Goal: Task Accomplishment & Management: Manage account settings

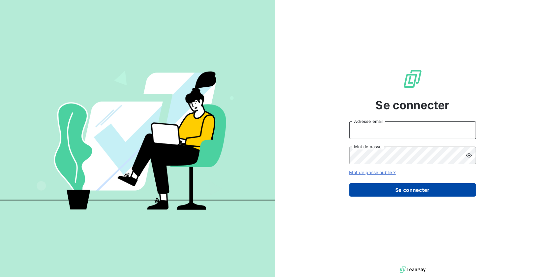
type input "compta@groupelumax.com"
click at [394, 194] on button "Se connecter" at bounding box center [412, 189] width 126 height 13
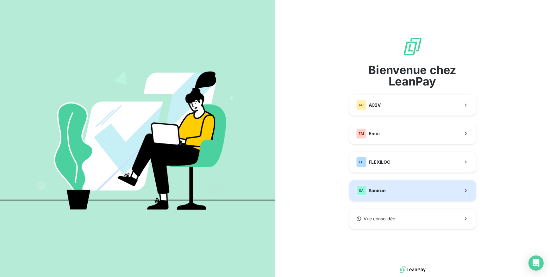
click at [390, 188] on button "SA Sanirun" at bounding box center [412, 190] width 126 height 21
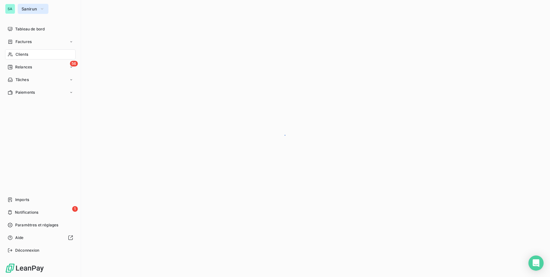
click at [36, 9] on span "Sanirun" at bounding box center [29, 8] width 15 height 5
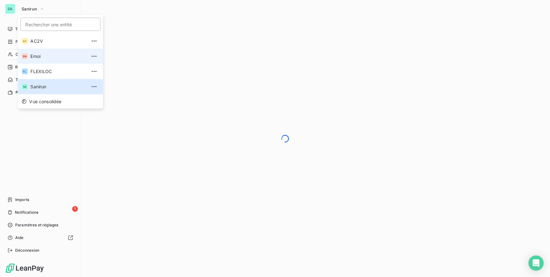
click at [37, 57] on span "Emoi" at bounding box center [58, 56] width 56 height 6
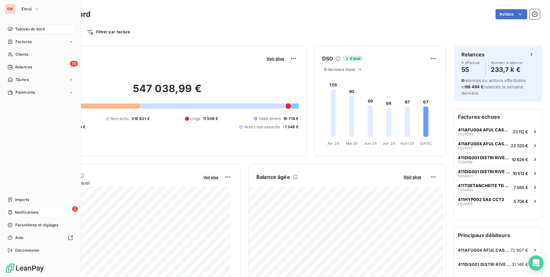
click at [13, 213] on div "2 Notifications" at bounding box center [40, 212] width 71 height 10
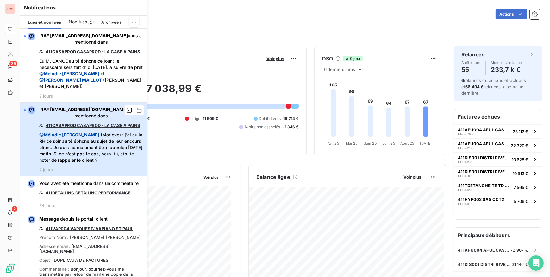
click at [89, 142] on span "@ Mélodie MUSSARD (Mariève) : j'ai eu la RH ce soir au téléphone au sujet de le…" at bounding box center [91, 148] width 104 height 32
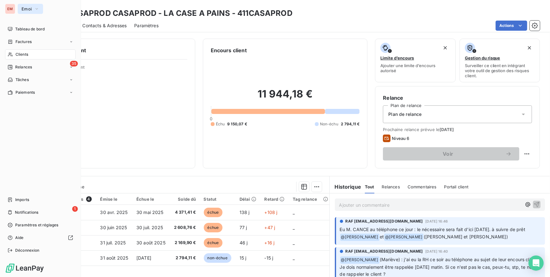
click at [29, 6] on span "Emoi" at bounding box center [27, 8] width 10 height 5
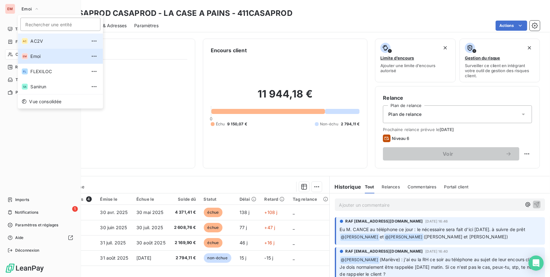
click at [40, 37] on li "AC AC2V" at bounding box center [60, 41] width 85 height 15
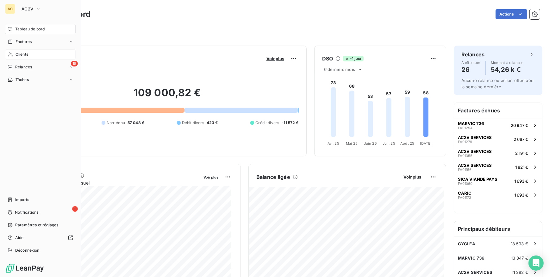
click at [30, 57] on div "Clients" at bounding box center [40, 54] width 71 height 10
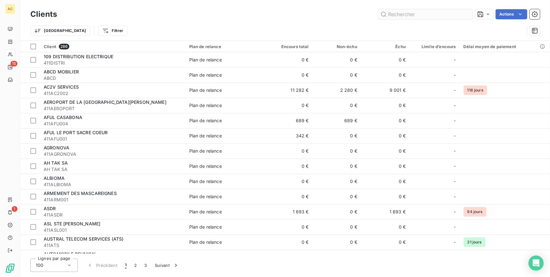
click at [404, 10] on input "text" at bounding box center [425, 14] width 95 height 10
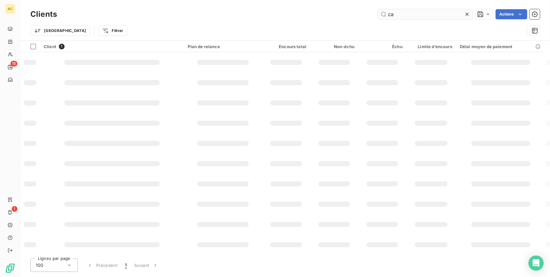
type input "c"
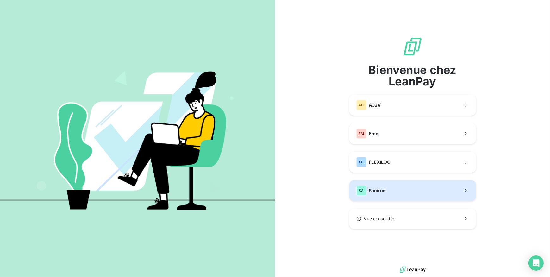
click at [388, 192] on button "SA Sanirun" at bounding box center [412, 190] width 126 height 21
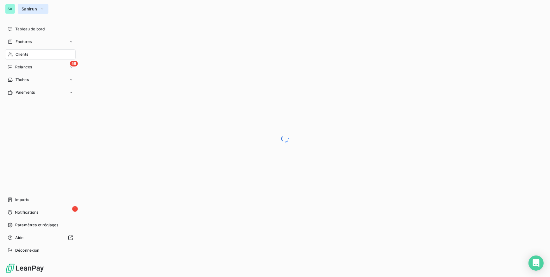
click at [18, 4] on button "Sanirun" at bounding box center [33, 9] width 31 height 10
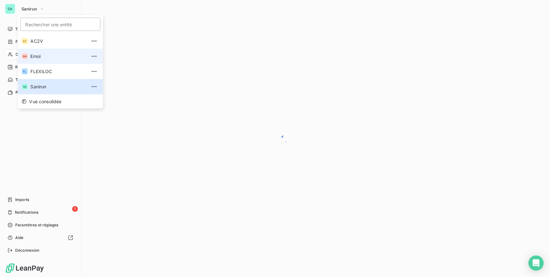
click at [34, 57] on span "Emoi" at bounding box center [58, 56] width 56 height 6
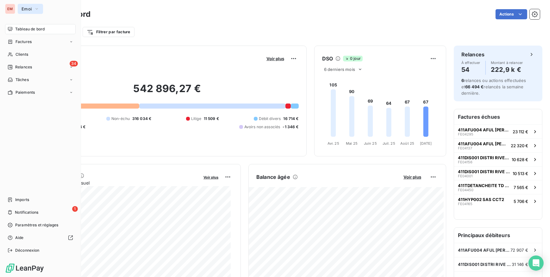
click at [20, 11] on button "Emoi" at bounding box center [30, 9] width 25 height 10
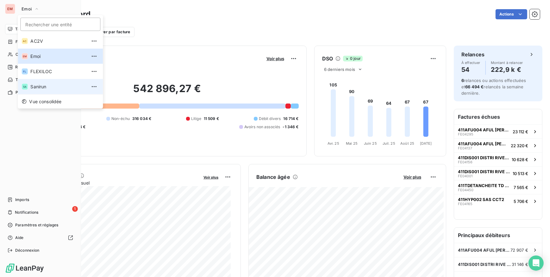
click at [33, 89] on span "Sanirun" at bounding box center [58, 86] width 56 height 6
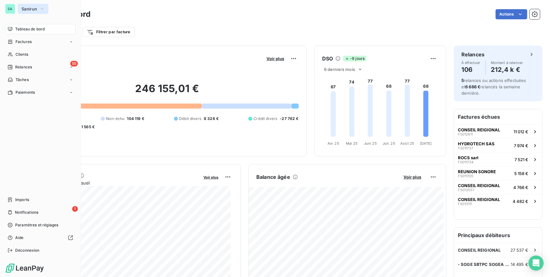
click at [22, 10] on span "Sanirun" at bounding box center [29, 8] width 15 height 5
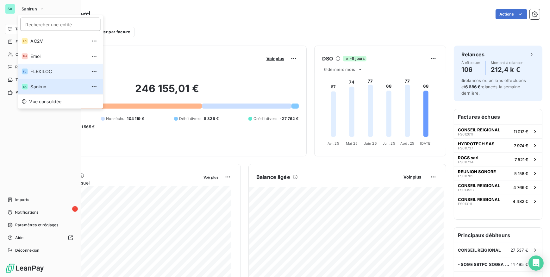
click at [46, 72] on span "FLEXILOC" at bounding box center [58, 71] width 56 height 6
